Goal: Answer question/provide support

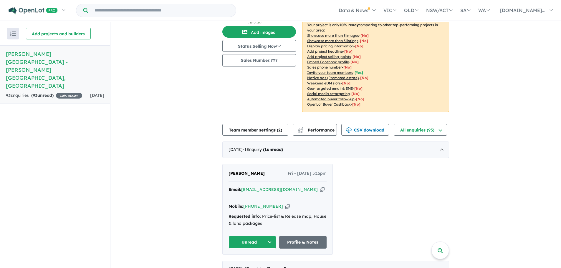
scroll to position [59, 0]
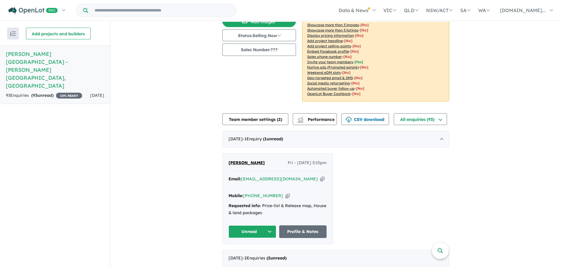
click at [250, 160] on span "[PERSON_NAME]" at bounding box center [247, 162] width 36 height 5
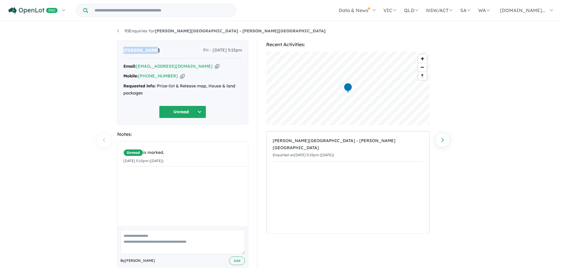
drag, startPoint x: 158, startPoint y: 53, endPoint x: 122, endPoint y: 51, distance: 36.3
click at [122, 51] on div "[PERSON_NAME] Fri - [DATE] 5:15pm Email: [EMAIL_ADDRESS][DOMAIN_NAME] Copied! M…" at bounding box center [182, 83] width 131 height 84
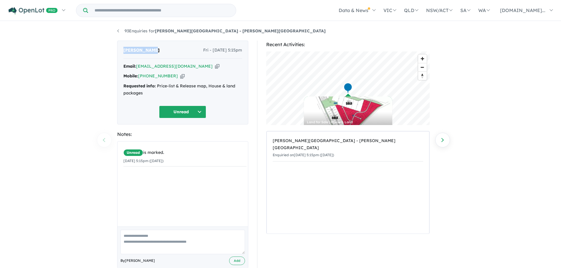
click at [215, 66] on icon "button" at bounding box center [217, 66] width 4 height 6
copy span "[PERSON_NAME]"
click at [180, 77] on icon "button" at bounding box center [182, 76] width 4 height 6
copy span "[PERSON_NAME]"
drag, startPoint x: 148, startPoint y: 93, endPoint x: 157, endPoint y: 83, distance: 13.4
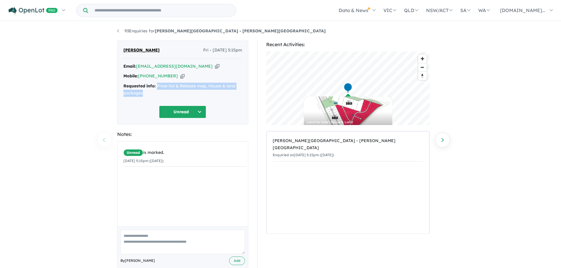
click at [157, 83] on div "Requested info: Price-list & Release map, House & land packages" at bounding box center [182, 90] width 119 height 14
